Goal: Book appointment/travel/reservation

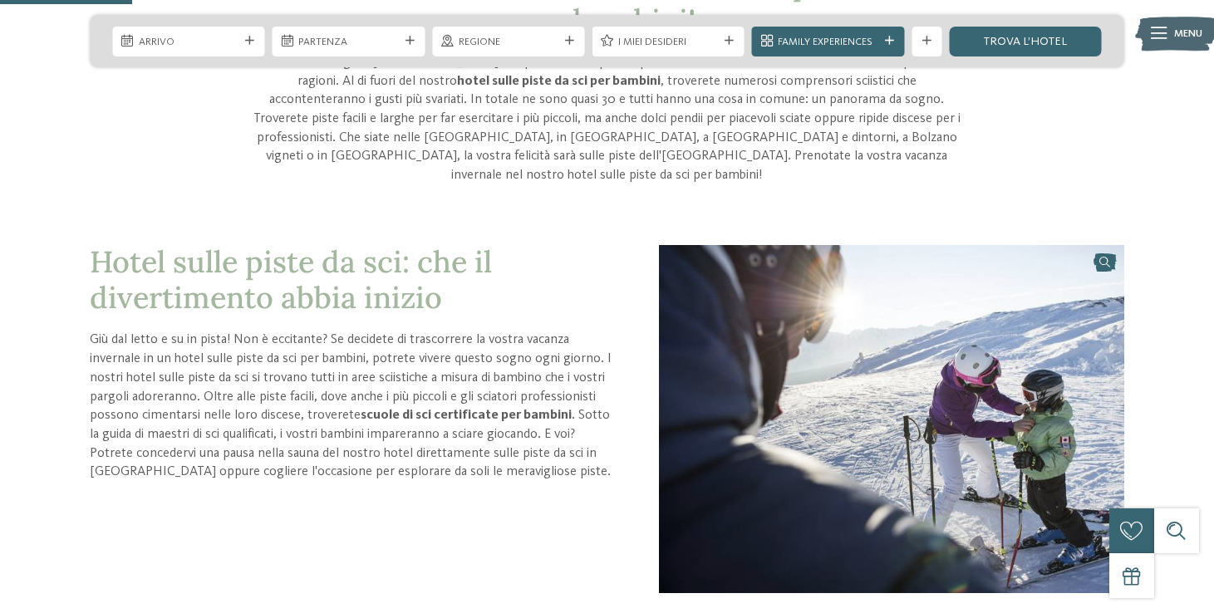
scroll to position [392, 0]
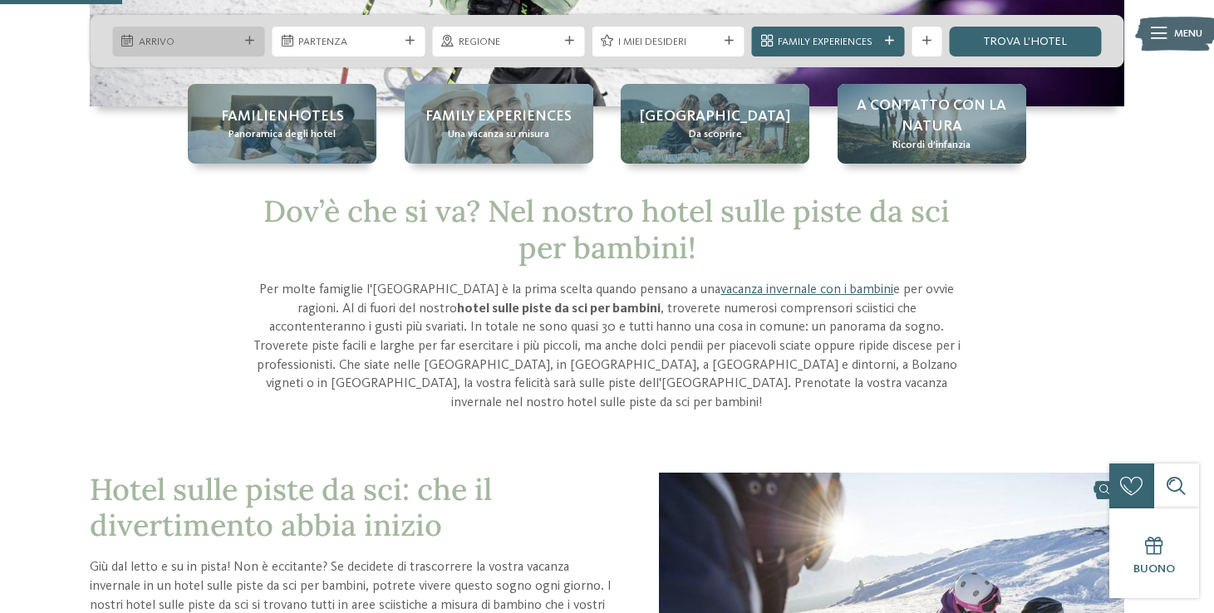
click at [228, 37] on span "Arrivo" at bounding box center [189, 42] width 100 height 15
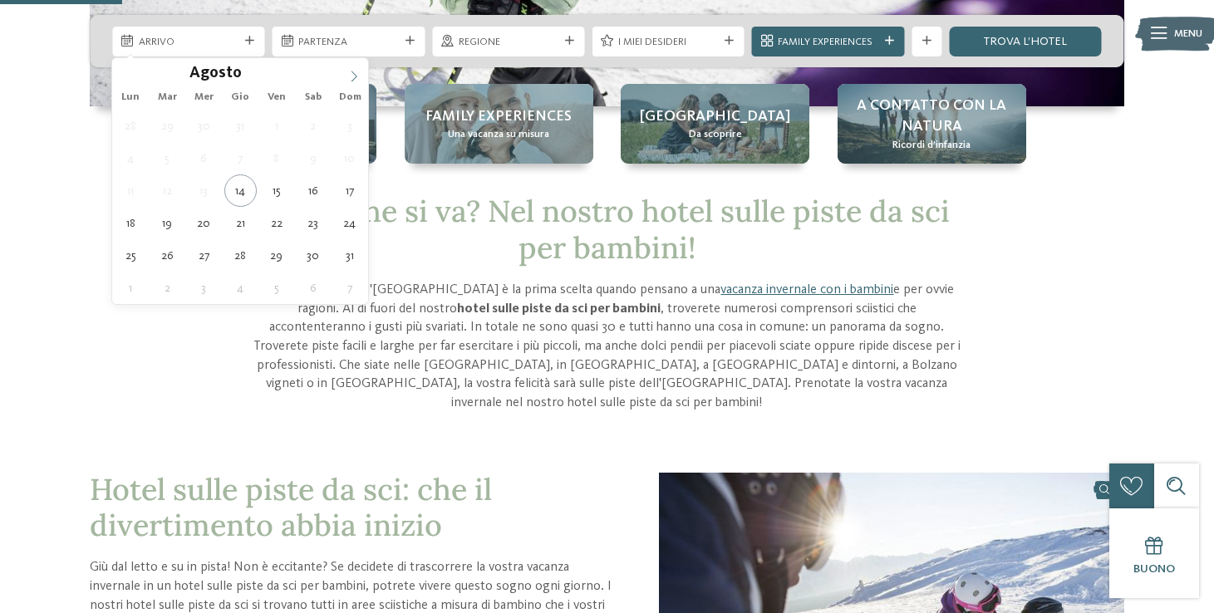
click at [350, 77] on icon at bounding box center [354, 77] width 12 height 12
type input "****"
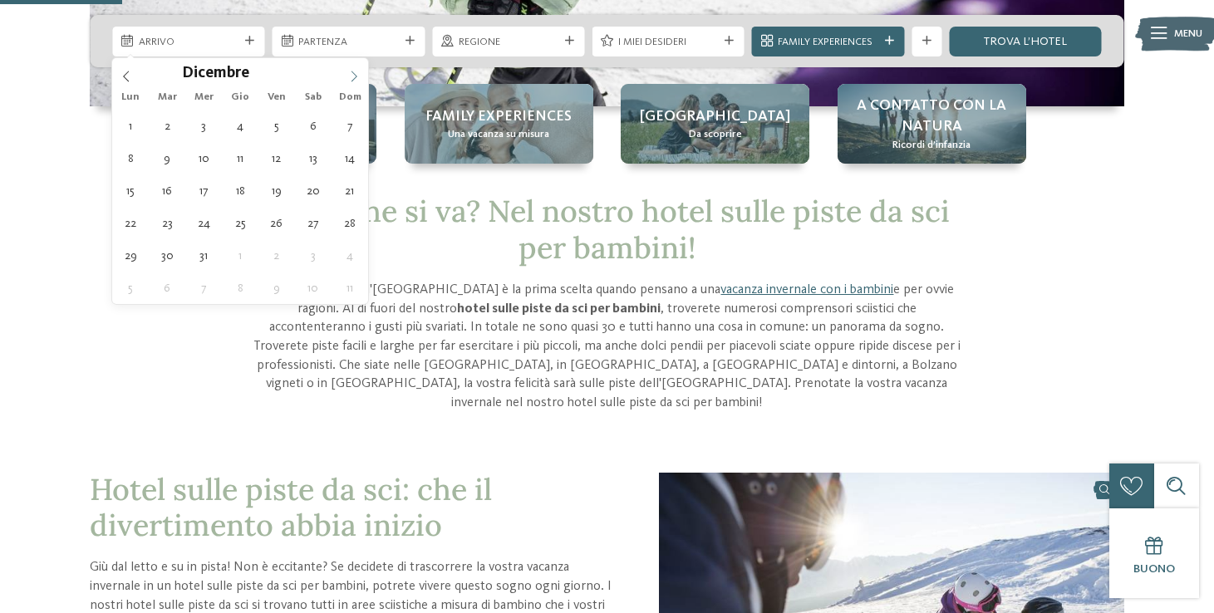
click at [350, 77] on icon at bounding box center [354, 77] width 12 height 12
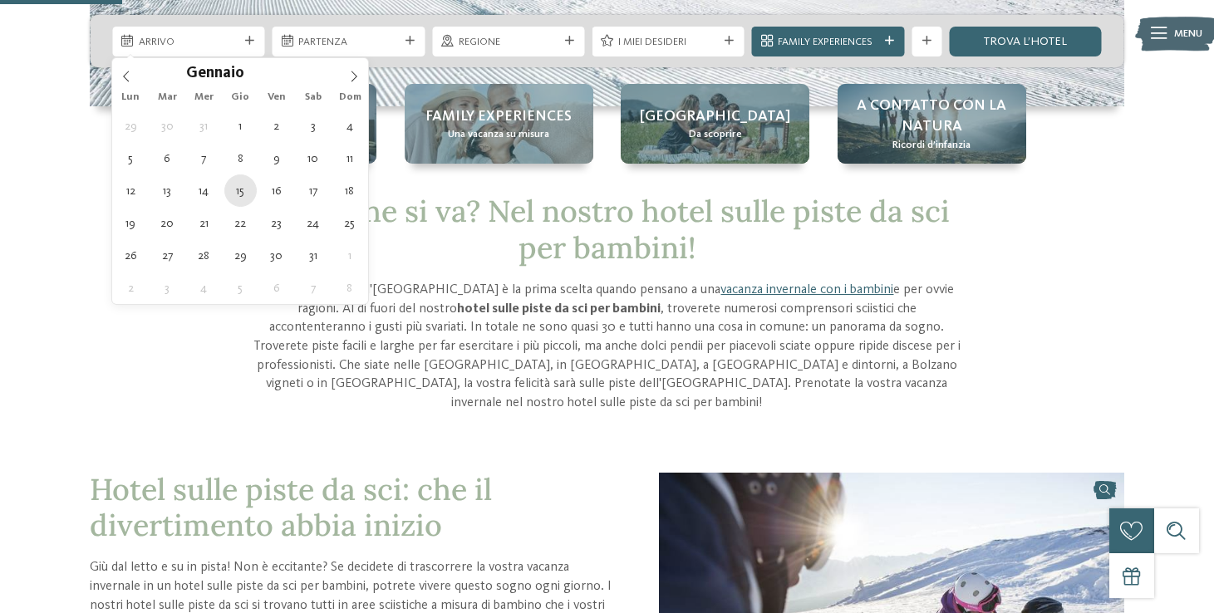
type div "[DATE]"
type input "****"
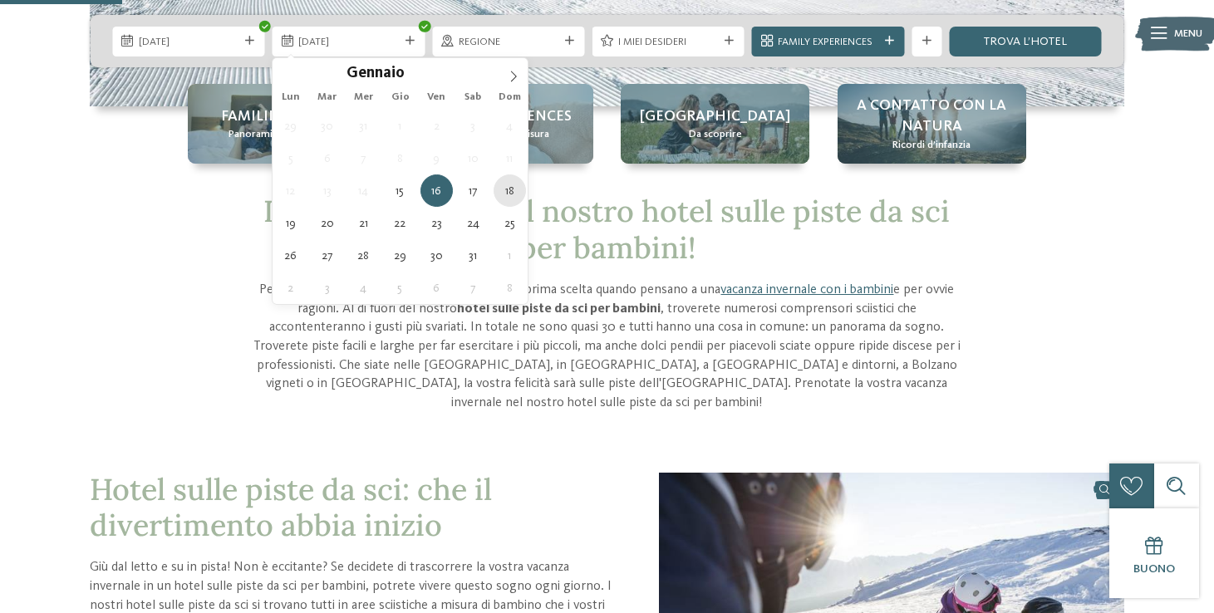
type div "[DATE]"
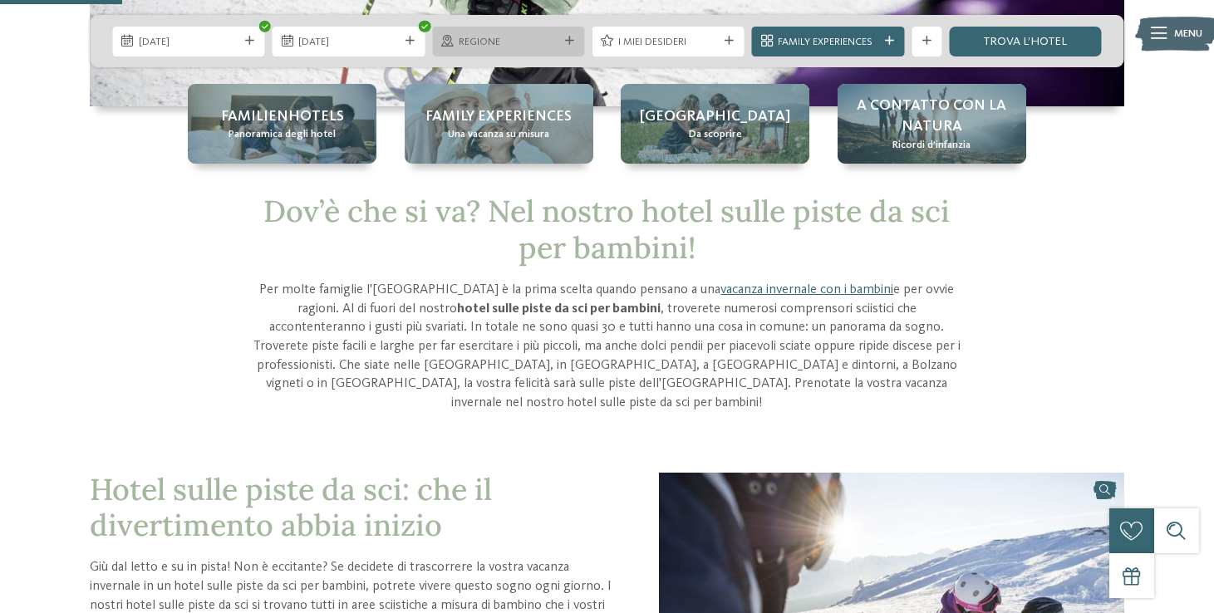
click at [565, 28] on div "Regione" at bounding box center [508, 42] width 152 height 30
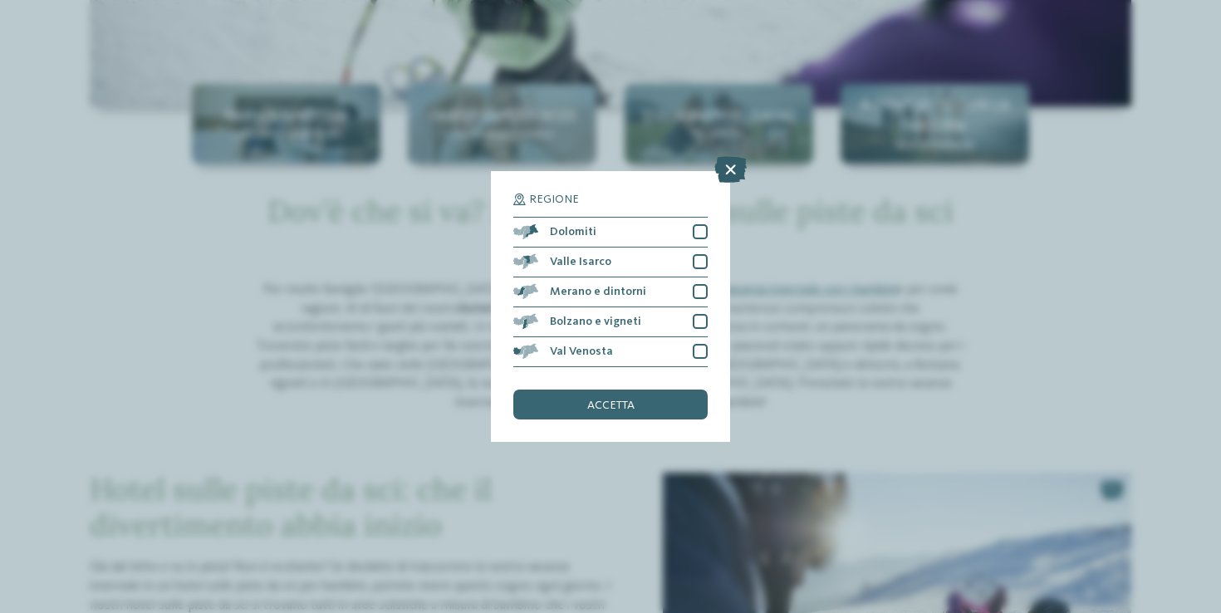
click at [723, 156] on icon at bounding box center [730, 169] width 32 height 27
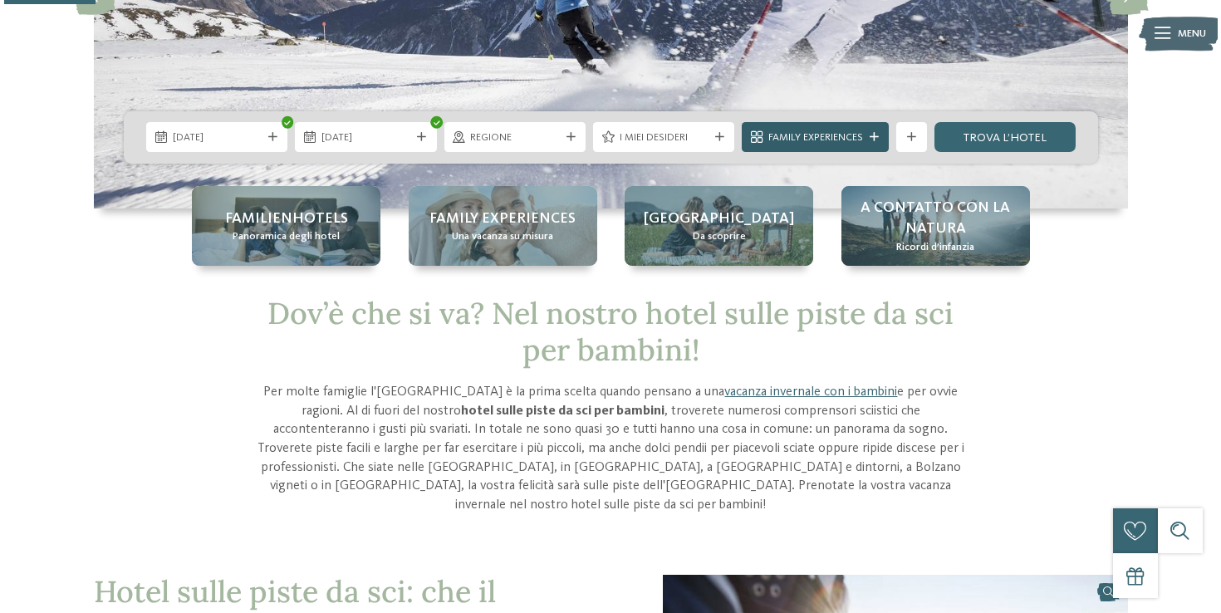
scroll to position [283, 0]
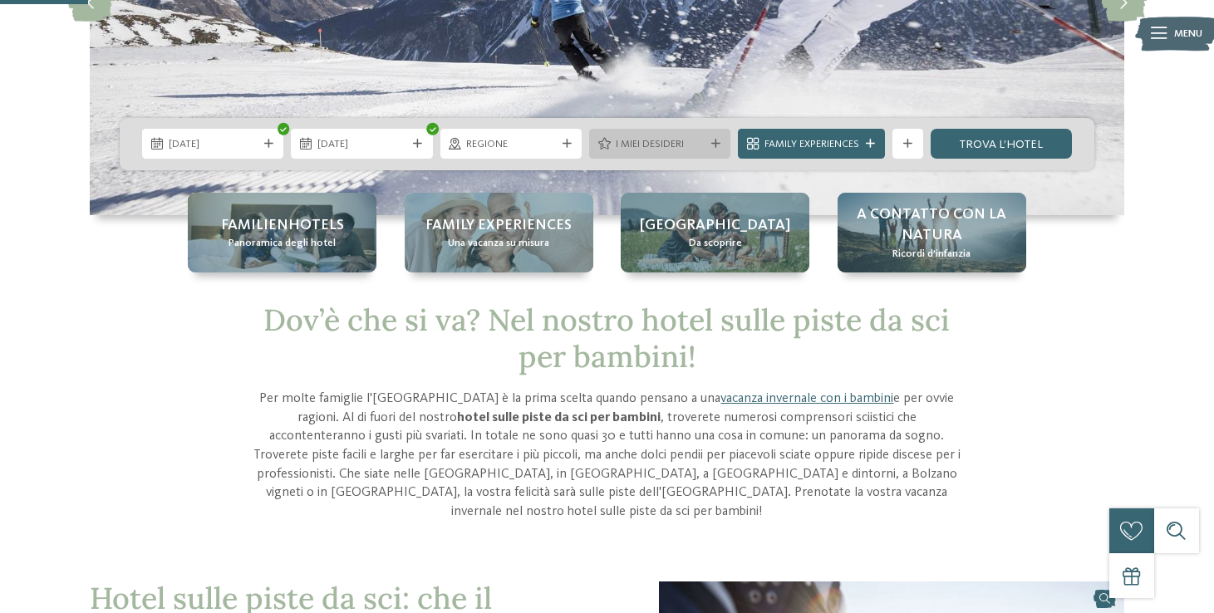
click at [679, 141] on span "I miei desideri" at bounding box center [659, 144] width 89 height 15
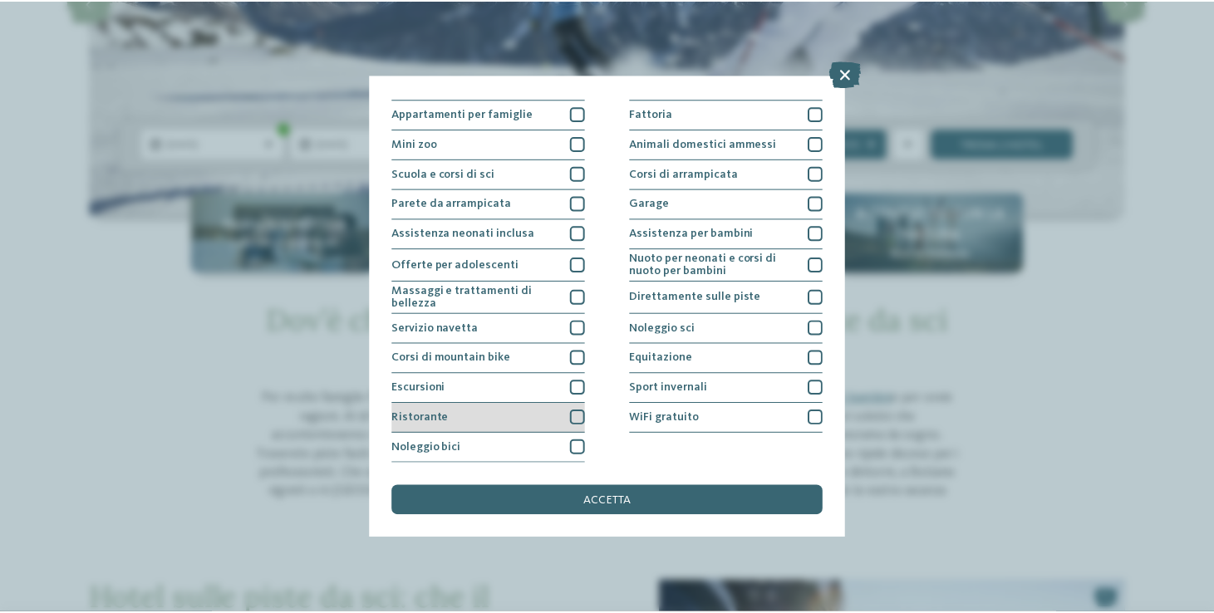
scroll to position [321, 0]
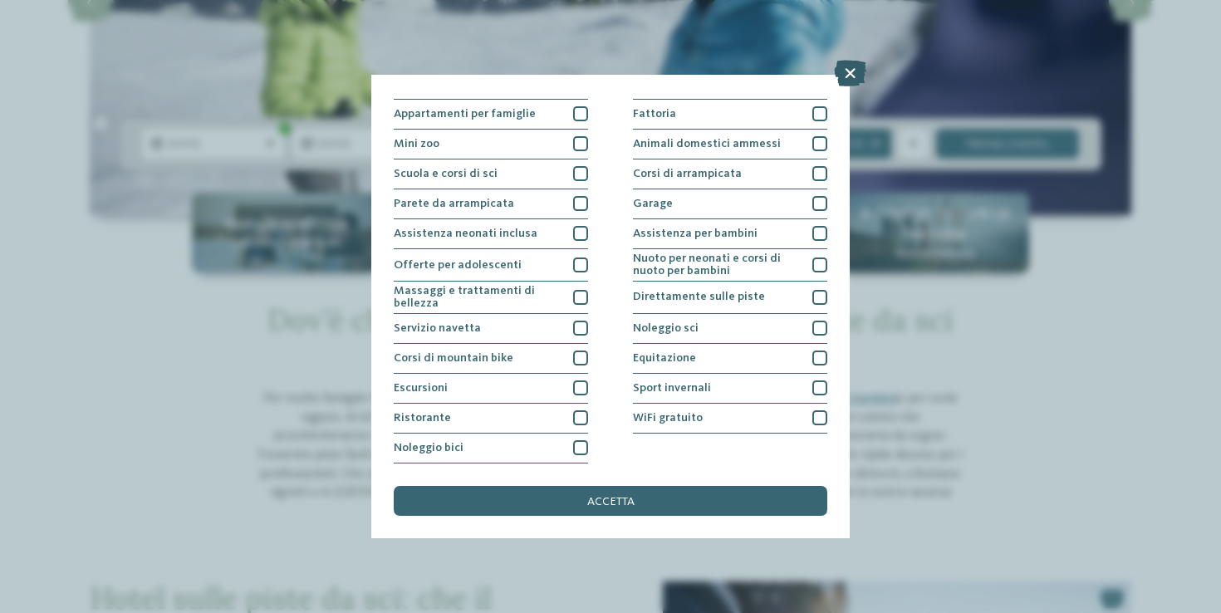
click at [843, 72] on icon at bounding box center [850, 73] width 32 height 27
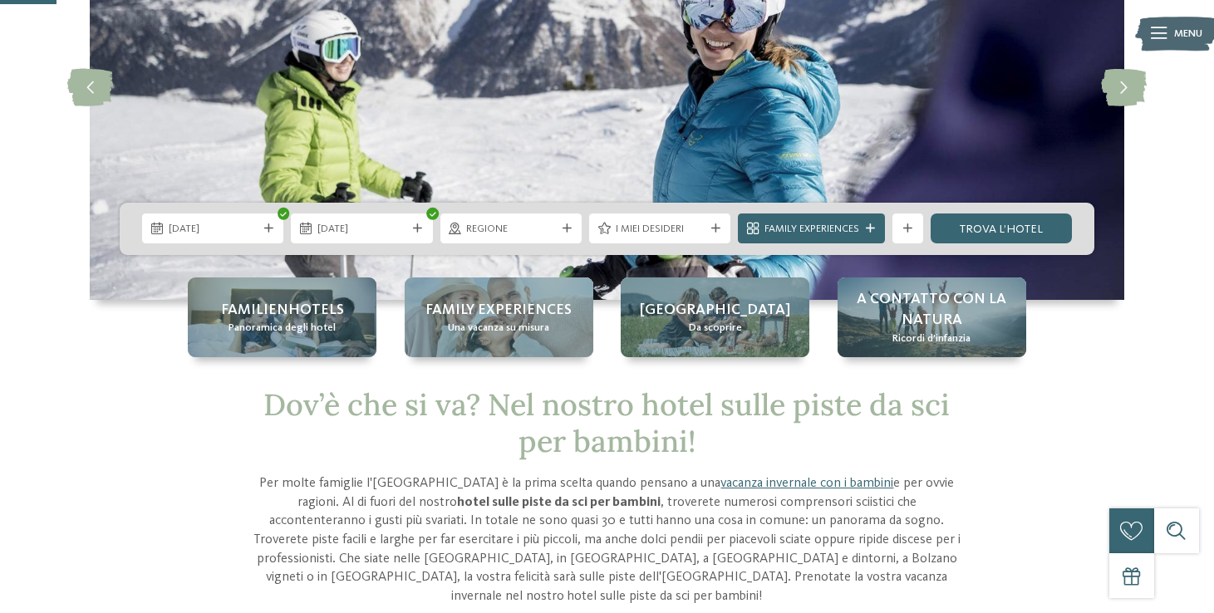
scroll to position [188, 0]
